Goal: Browse casually: Explore the website without a specific task or goal

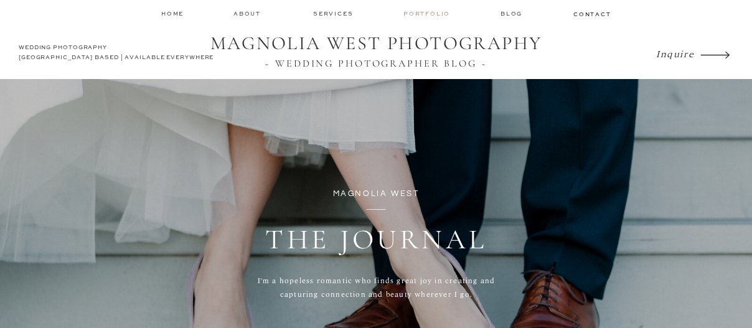
click at [422, 12] on nav "Portfolio" at bounding box center [427, 13] width 49 height 9
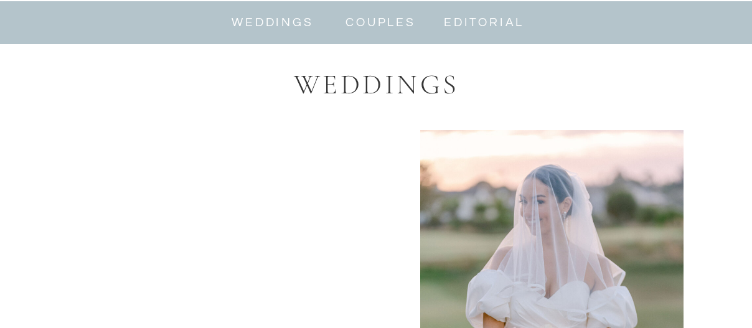
scroll to position [685, 0]
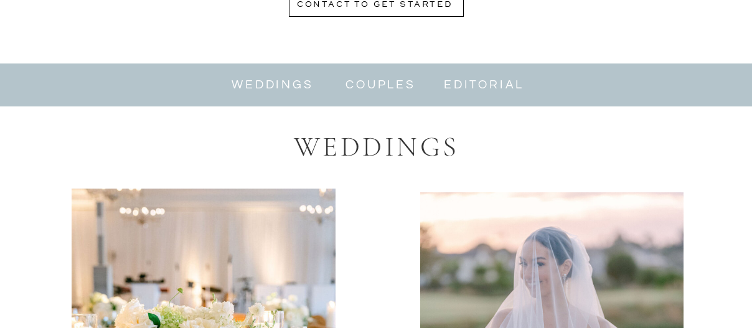
click at [264, 85] on nav "weddings" at bounding box center [272, 85] width 83 height 14
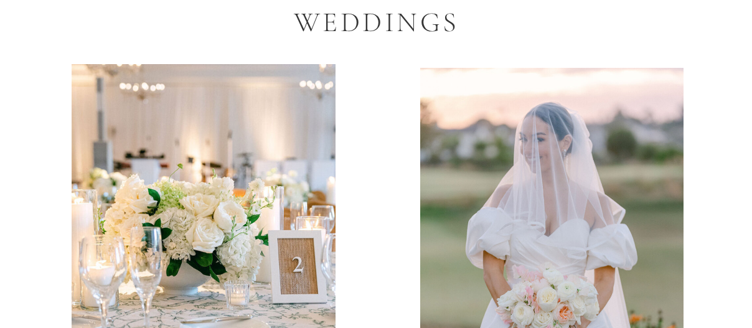
scroll to position [872, 0]
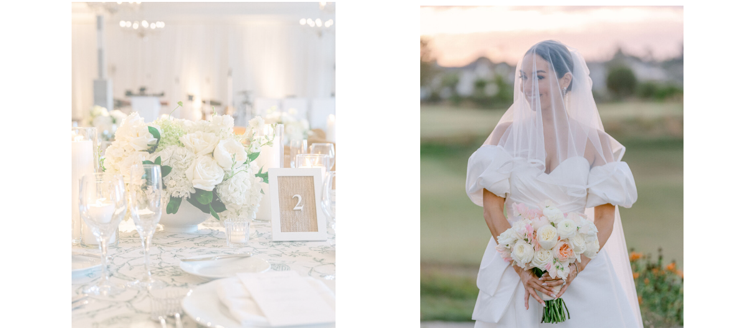
click at [214, 181] on div at bounding box center [204, 181] width 264 height 359
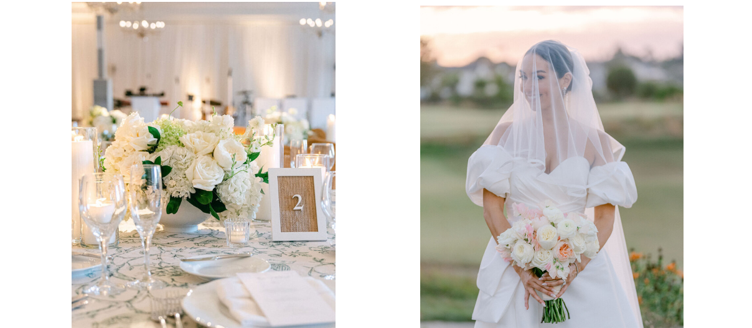
click at [493, 197] on div at bounding box center [551, 184] width 263 height 357
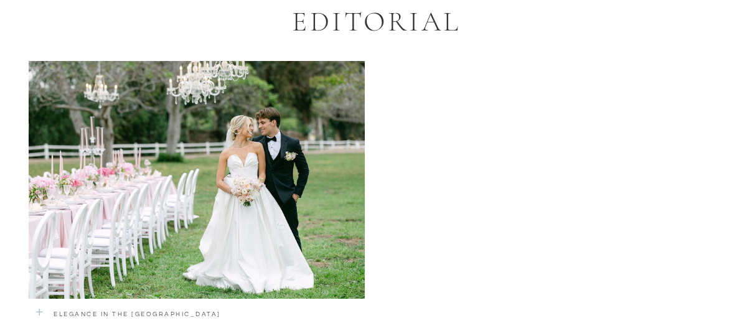
scroll to position [2802, 0]
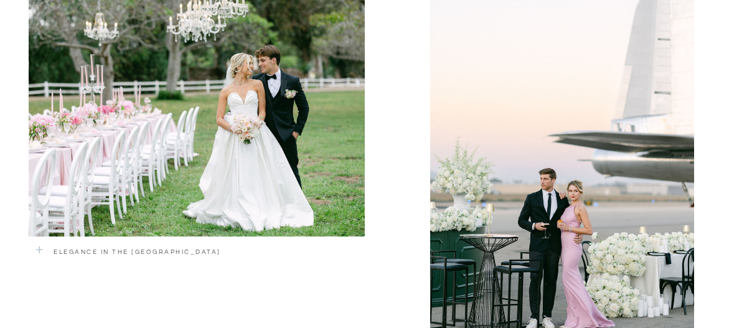
click at [192, 131] on div at bounding box center [197, 118] width 336 height 238
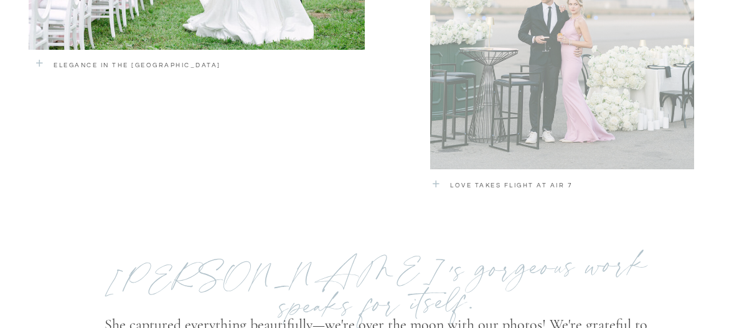
scroll to position [3113, 0]
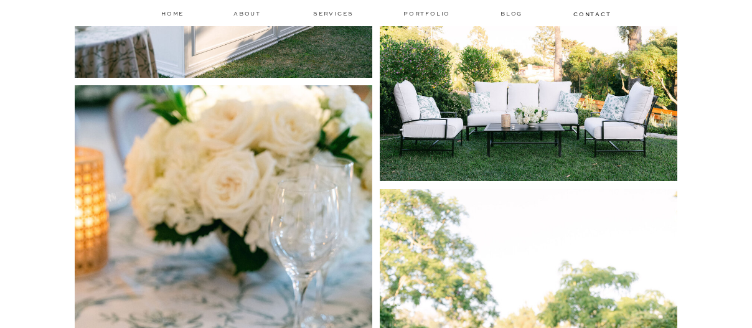
scroll to position [15690, 0]
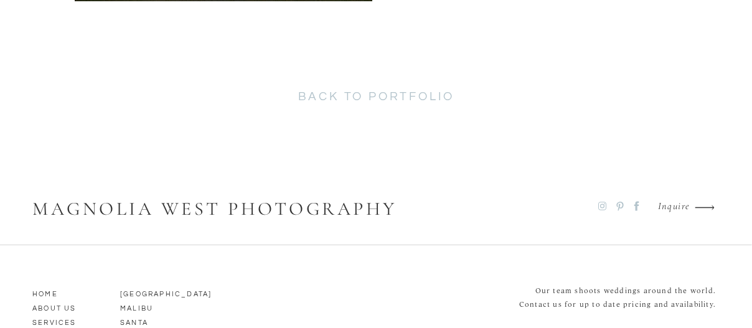
scroll to position [6289, 0]
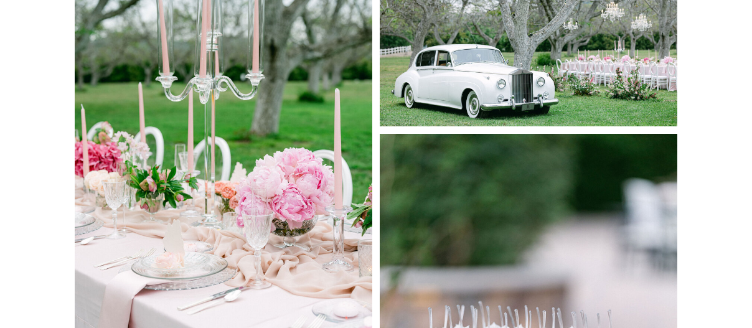
scroll to position [4670, 0]
